Goal: Communication & Community: Answer question/provide support

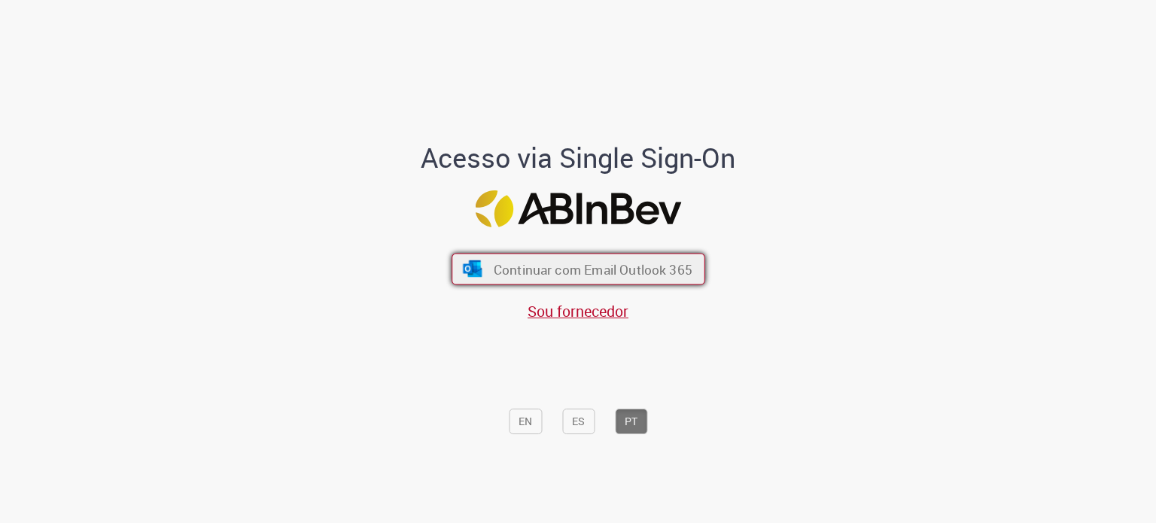
click at [581, 275] on span "Continuar com Email Outlook 365" at bounding box center [592, 268] width 199 height 17
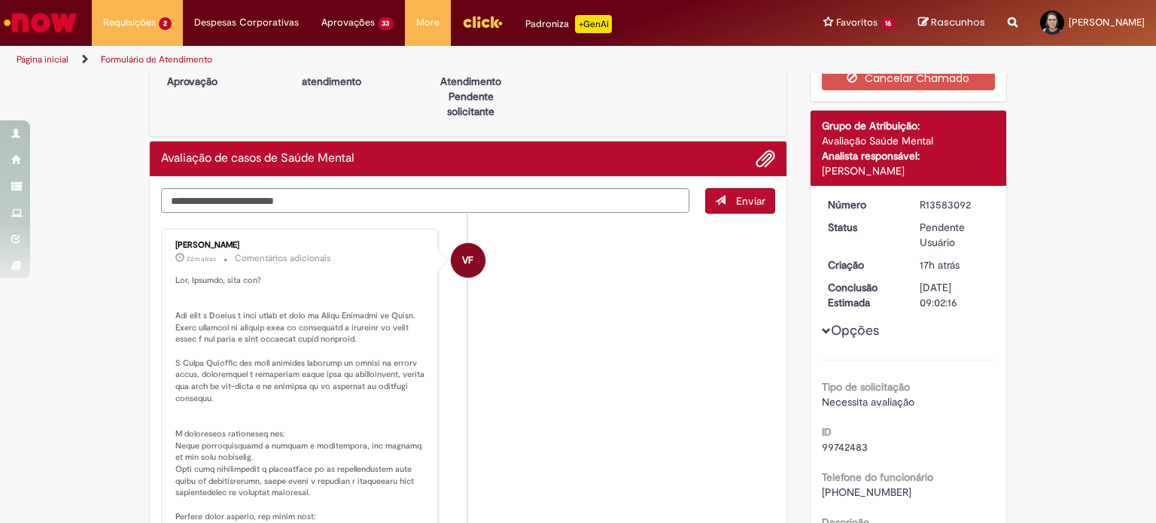
scroll to position [75, 0]
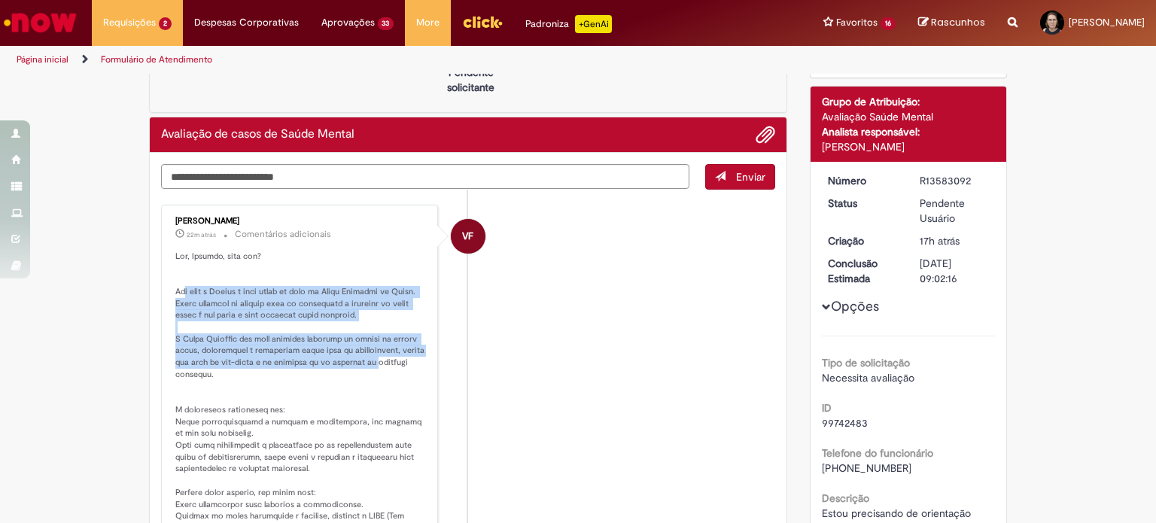
drag, startPoint x: 180, startPoint y: 288, endPoint x: 406, endPoint y: 365, distance: 238.5
click at [406, 365] on p "Histórico de tíquete" at bounding box center [300, 505] width 251 height 508
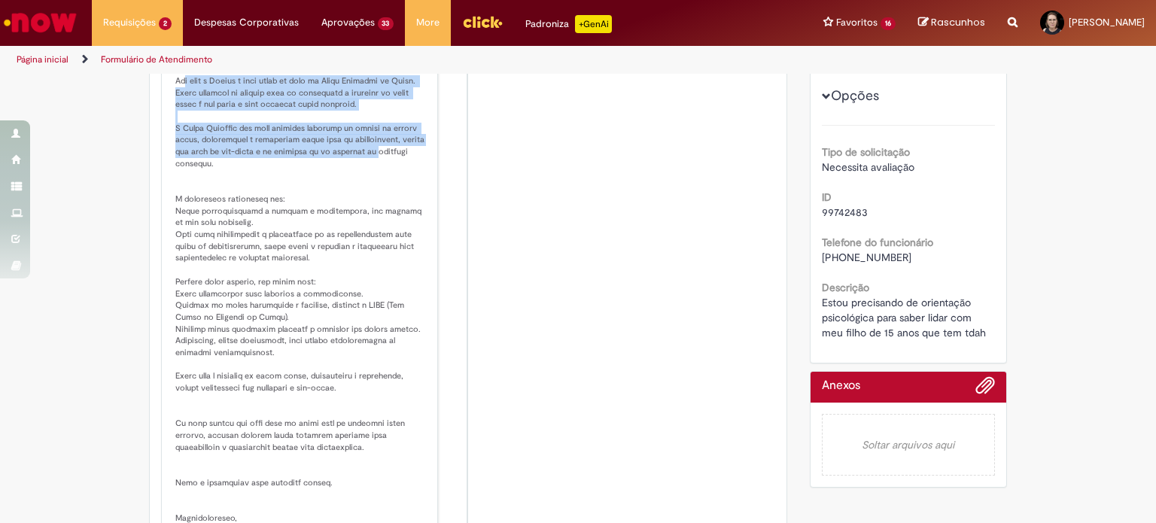
scroll to position [301, 0]
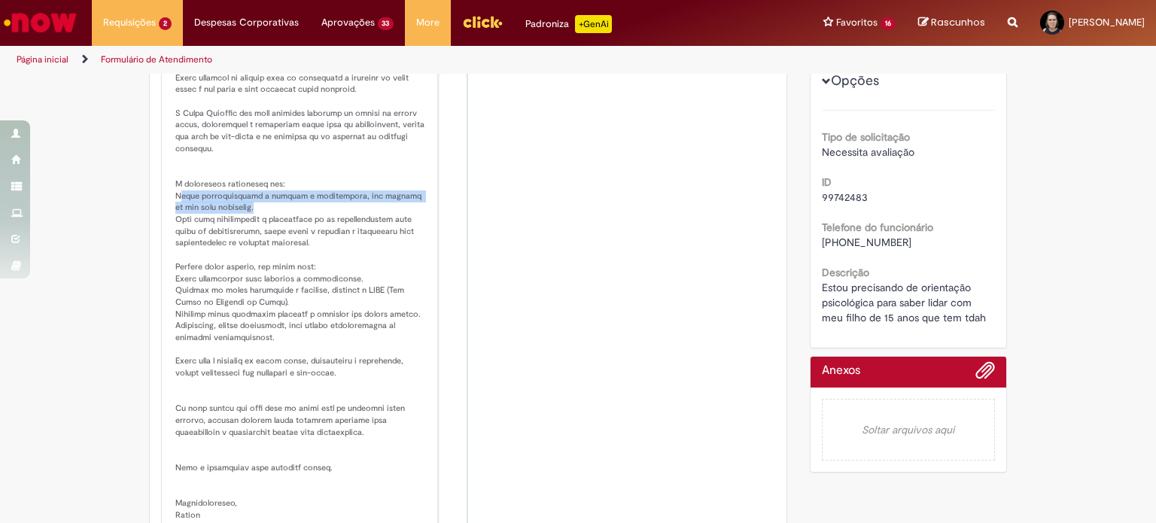
drag, startPoint x: 175, startPoint y: 192, endPoint x: 421, endPoint y: 201, distance: 246.2
click at [421, 201] on div "Vivian FachiniDellagnezzeBordin 22m atrás 22 minutos atrás Comentários adiciona…" at bounding box center [300, 261] width 268 height 557
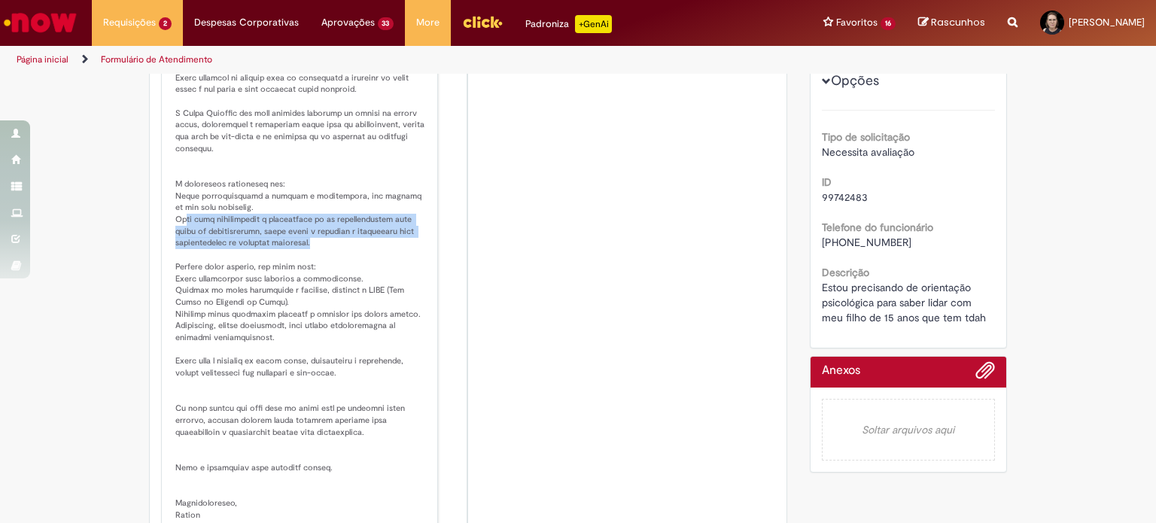
drag, startPoint x: 178, startPoint y: 215, endPoint x: 421, endPoint y: 242, distance: 244.5
click at [421, 242] on div "Vivian FachiniDellagnezzeBordin 23m atrás 23 minutos atrás Comentários adiciona…" at bounding box center [300, 261] width 268 height 557
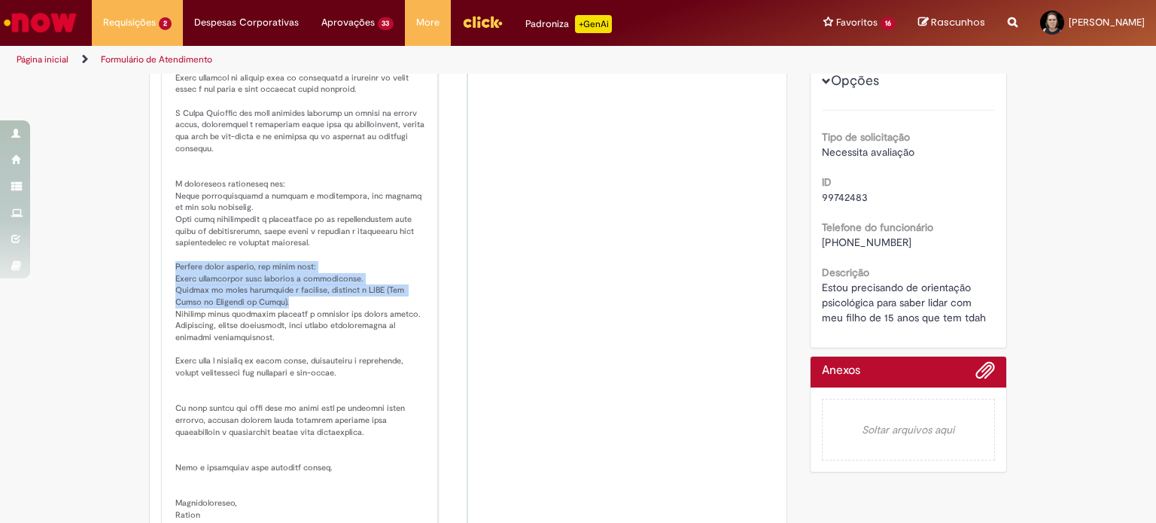
drag, startPoint x: 165, startPoint y: 261, endPoint x: 424, endPoint y: 297, distance: 262.1
click at [424, 297] on div "Vivian FachiniDellagnezzeBordin 23m atrás 23 minutos atrás Comentários adiciona…" at bounding box center [300, 261] width 268 height 557
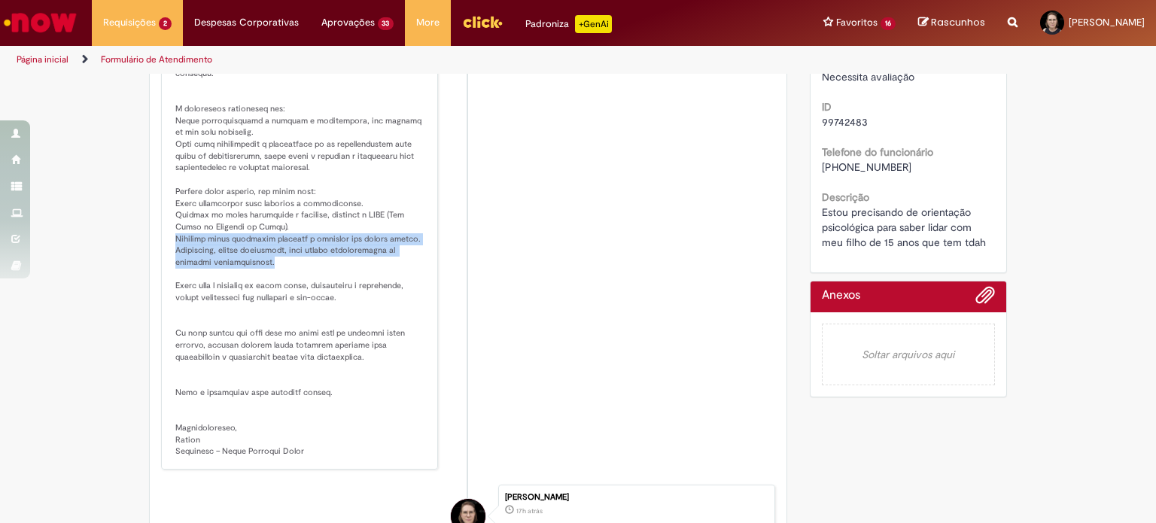
drag, startPoint x: 168, startPoint y: 240, endPoint x: 409, endPoint y: 263, distance: 241.9
click at [409, 263] on div "Vivian FachiniDellagnezzeBordin 23m atrás 23 minutos atrás Comentários adiciona…" at bounding box center [300, 186] width 268 height 557
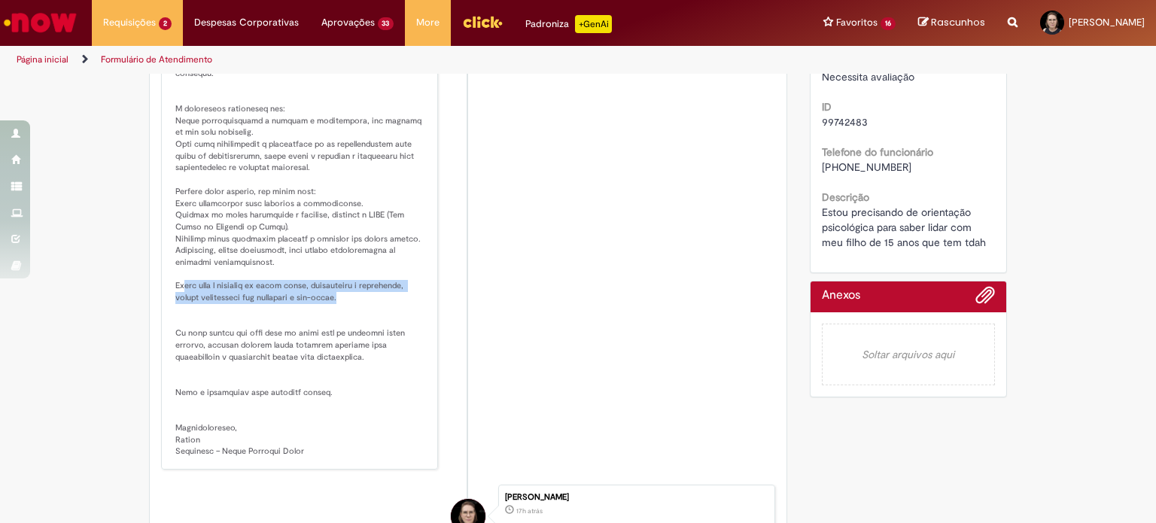
drag, startPoint x: 178, startPoint y: 285, endPoint x: 290, endPoint y: 334, distance: 122.3
click at [415, 296] on p "Histórico de tíquete" at bounding box center [300, 204] width 251 height 508
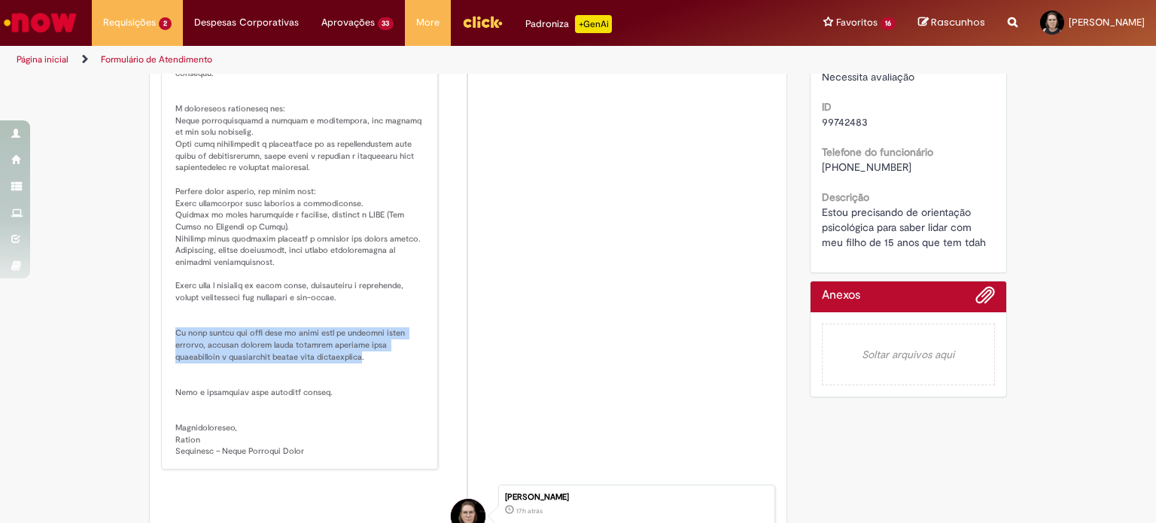
drag, startPoint x: 167, startPoint y: 333, endPoint x: 379, endPoint y: 357, distance: 213.5
click at [379, 357] on div "Vivian FachiniDellagnezzeBordin 23m atrás 23 minutos atrás Comentários adiciona…" at bounding box center [300, 186] width 268 height 557
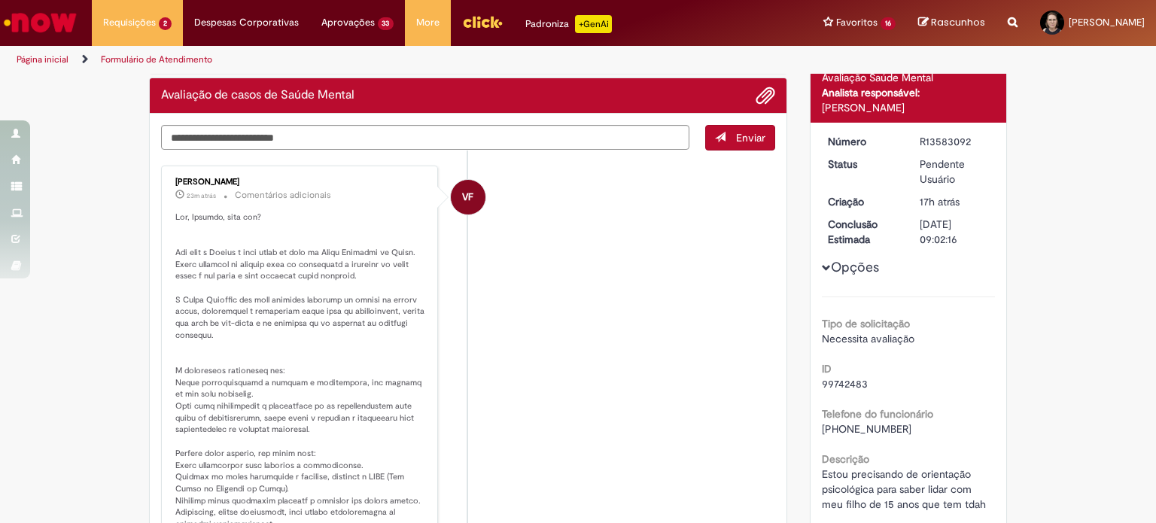
scroll to position [151, 0]
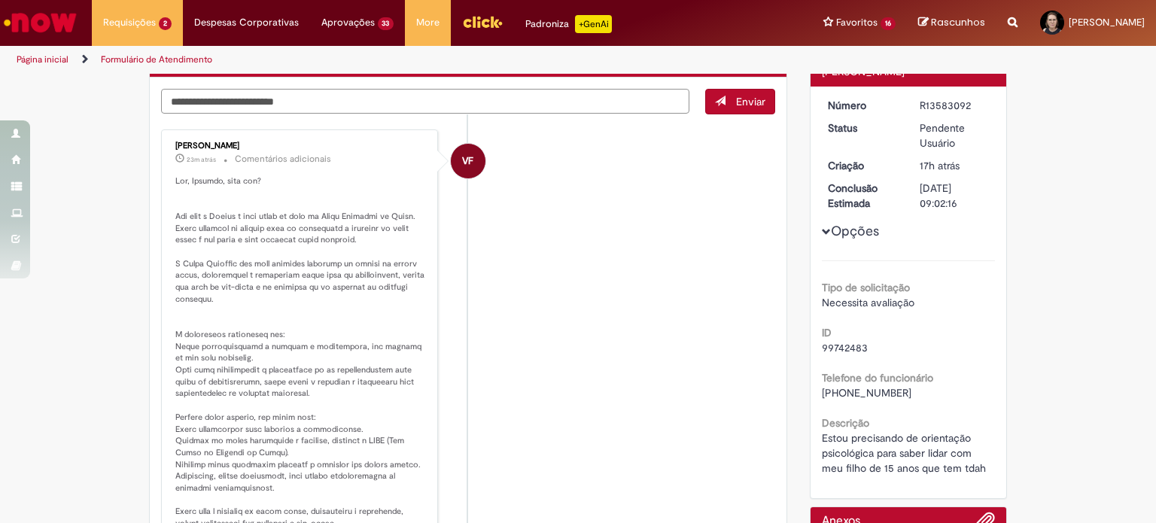
click at [222, 99] on textarea "Digite sua mensagem aqui..." at bounding box center [425, 102] width 528 height 26
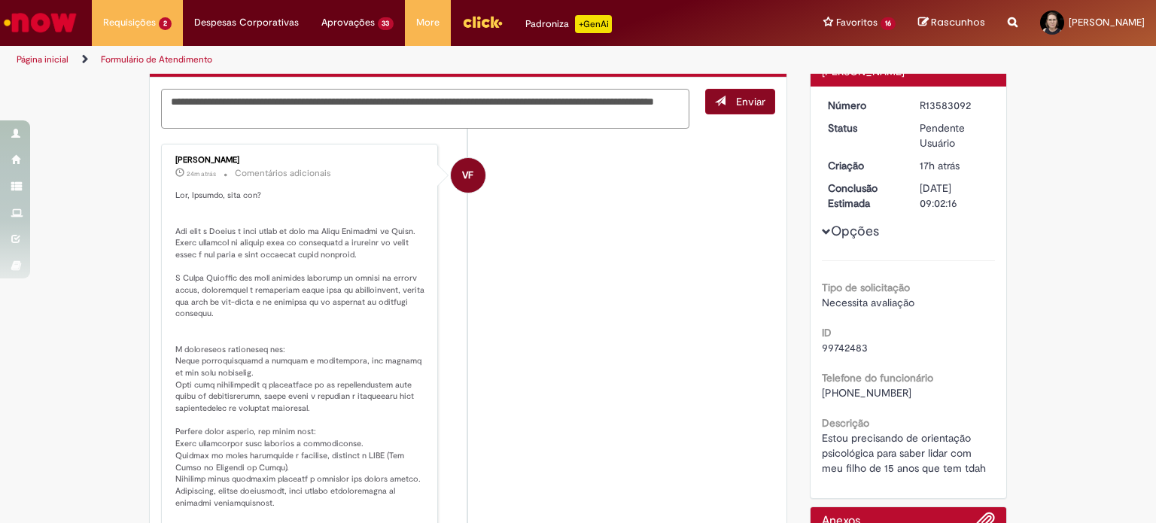
type textarea "**********"
click at [725, 105] on button "Enviar" at bounding box center [740, 102] width 70 height 26
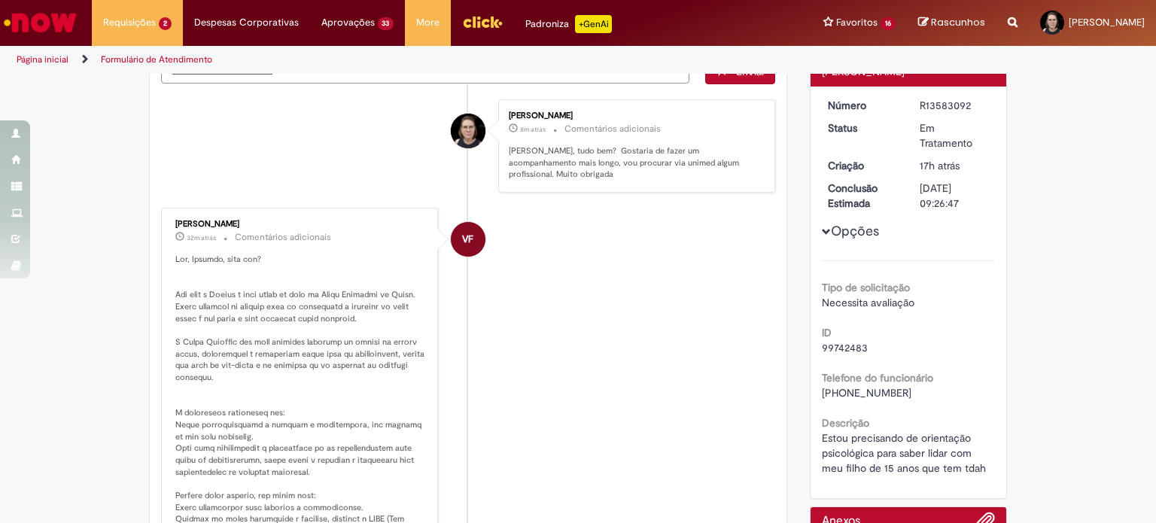
scroll to position [120, 0]
